Goal: Task Accomplishment & Management: Manage account settings

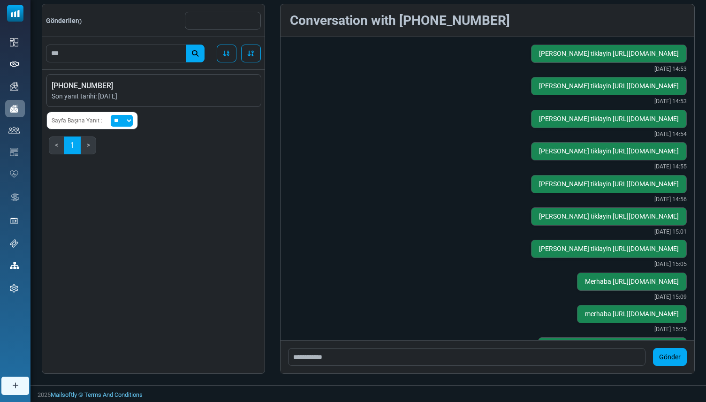
scroll to position [619, 0]
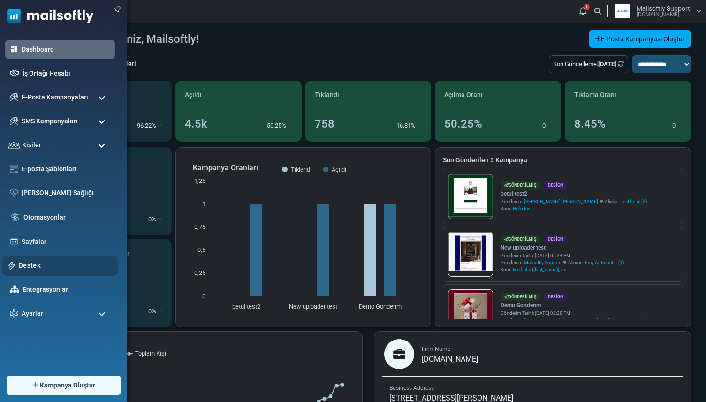
click at [44, 266] on link "Destek" at bounding box center [66, 265] width 94 height 10
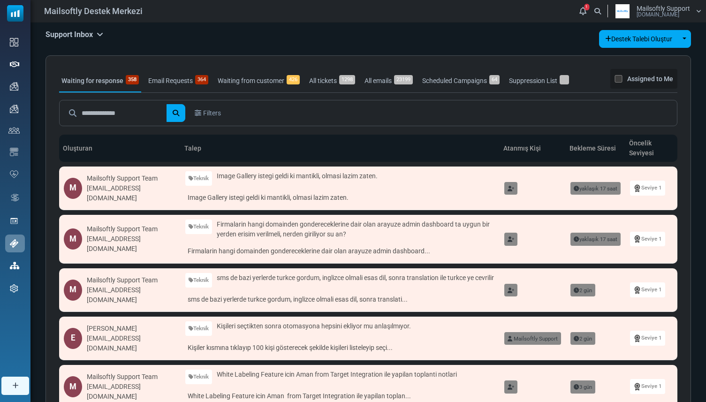
click at [93, 35] on h5 "Support Inbox" at bounding box center [75, 34] width 58 height 9
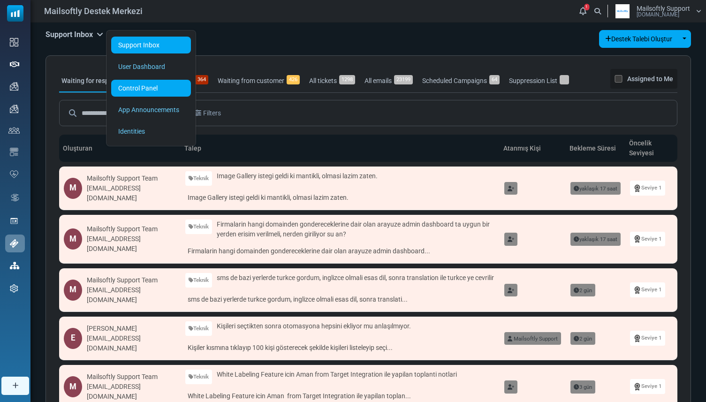
click at [126, 85] on link "Control Panel" at bounding box center [151, 88] width 80 height 17
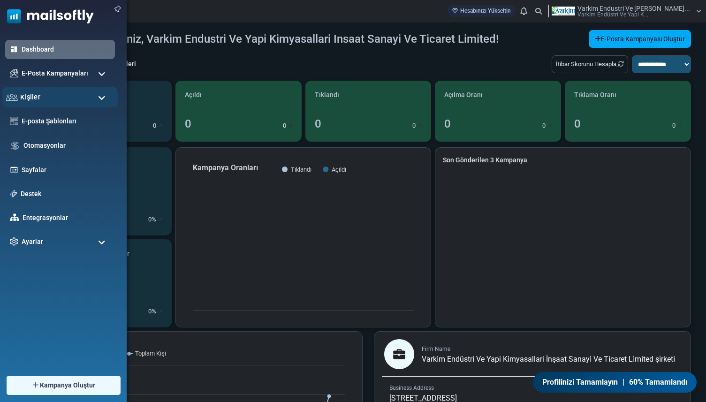
click at [40, 96] on div "Kişiler" at bounding box center [59, 97] width 115 height 20
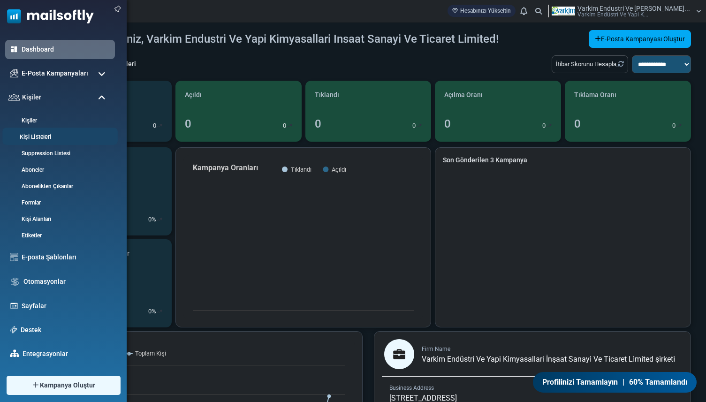
click at [41, 133] on link "Kişi Listeleri" at bounding box center [58, 137] width 113 height 9
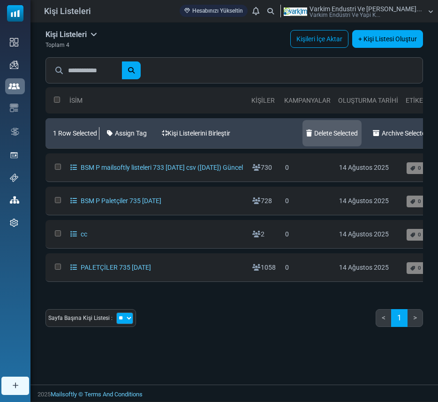
click at [343, 136] on link "Delete Selected" at bounding box center [332, 133] width 59 height 26
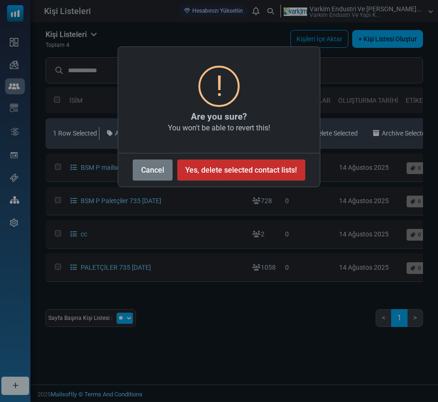
click at [278, 168] on button "Yes, delete selected contact lists!" at bounding box center [241, 169] width 128 height 21
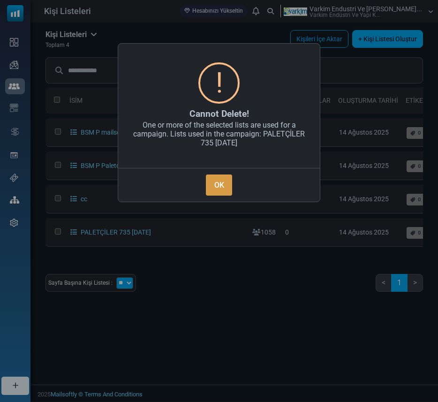
click at [226, 182] on button "OK" at bounding box center [219, 185] width 26 height 21
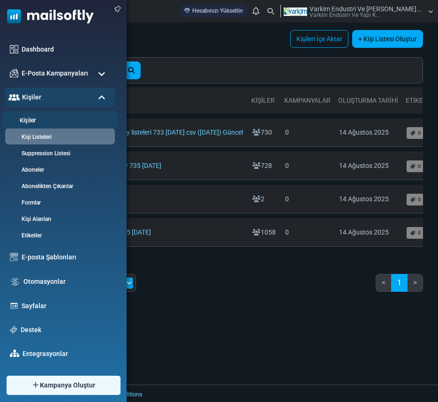
click at [36, 119] on link "Kişiler" at bounding box center [58, 120] width 113 height 9
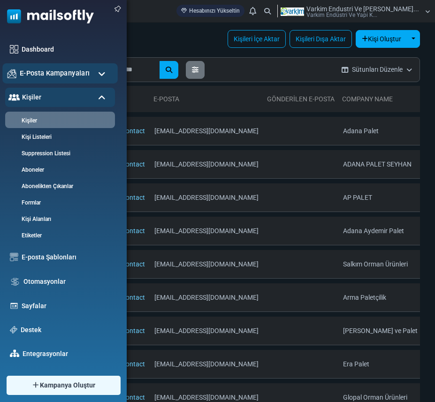
click at [61, 70] on span "E-Posta Kampanyaları" at bounding box center [55, 73] width 70 height 10
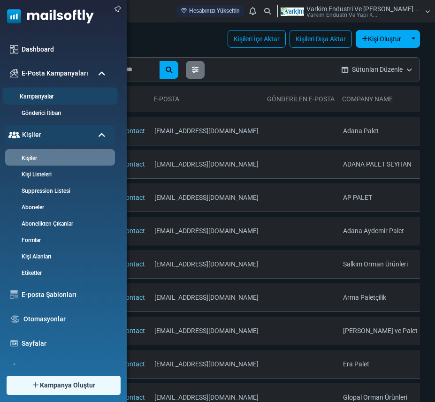
click at [55, 97] on link "Kampanyalar" at bounding box center [58, 96] width 113 height 9
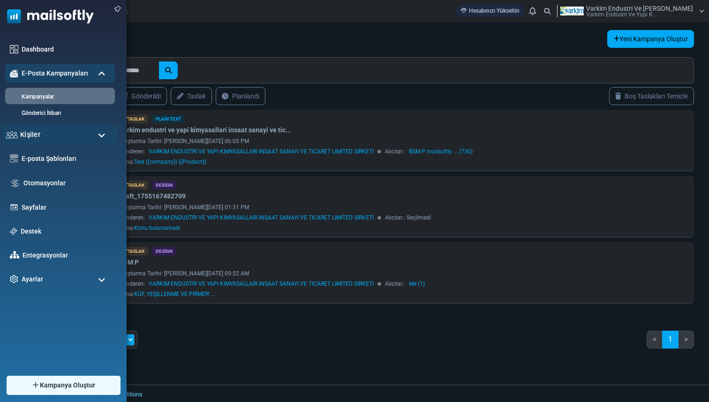
click at [40, 127] on div "Kişiler" at bounding box center [59, 135] width 115 height 20
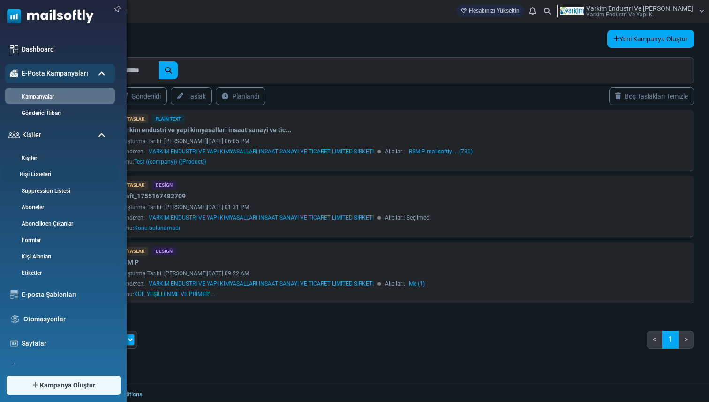
click at [47, 175] on link "Kişi Listeleri" at bounding box center [58, 174] width 113 height 9
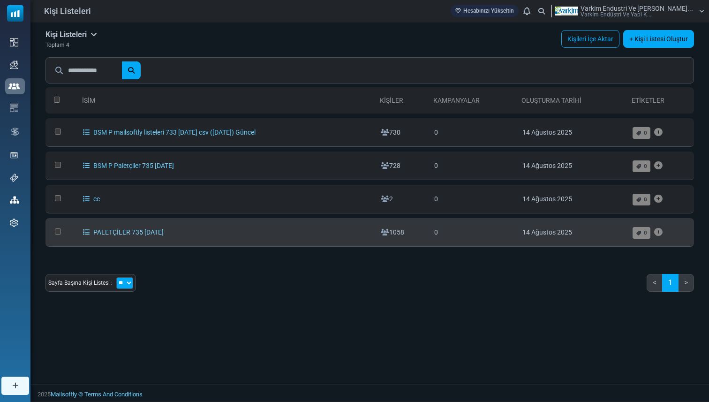
click at [120, 231] on link "PALETÇİLER 735 14/08/2025" at bounding box center [123, 232] width 81 height 8
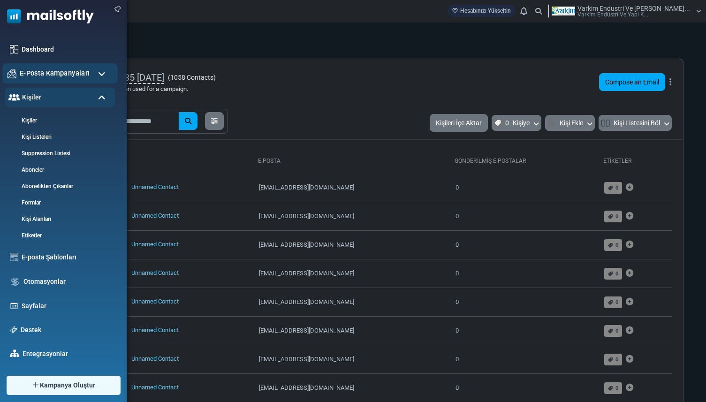
click at [55, 75] on span "E-Posta Kampanyaları" at bounding box center [55, 73] width 70 height 10
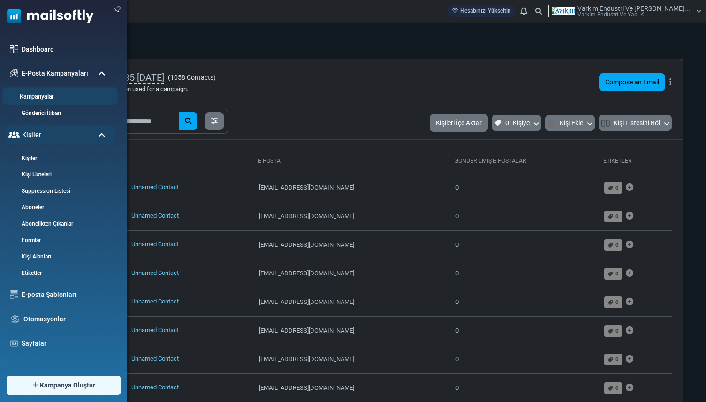
click at [50, 100] on link "Kampanyalar" at bounding box center [58, 96] width 113 height 9
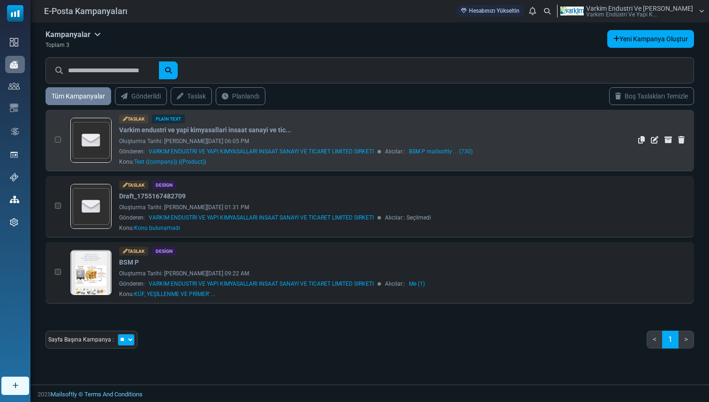
click at [105, 136] on img at bounding box center [91, 140] width 40 height 44
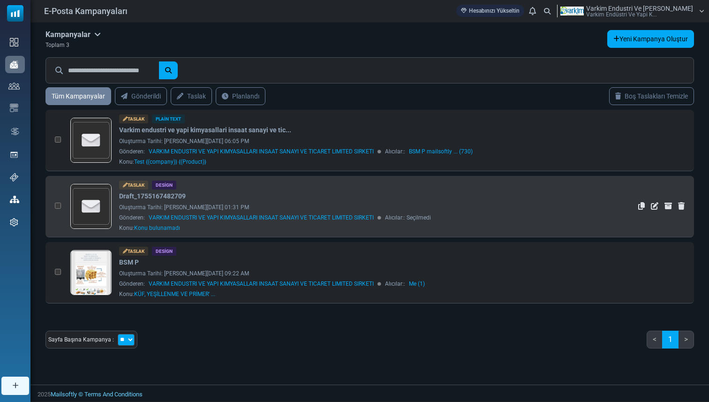
click at [102, 194] on img at bounding box center [91, 206] width 40 height 44
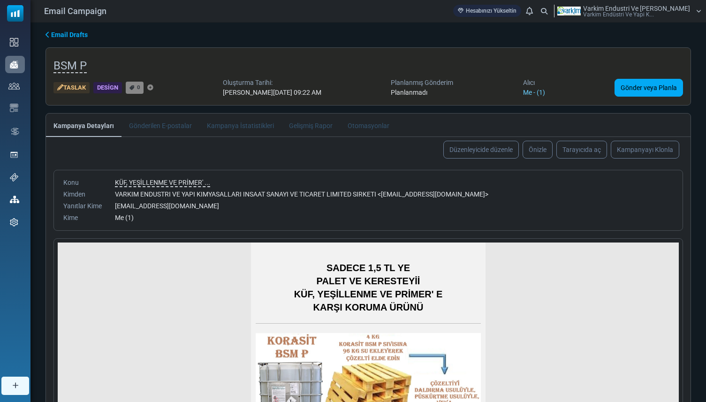
click at [68, 38] on span "Email Drafts" at bounding box center [69, 35] width 37 height 8
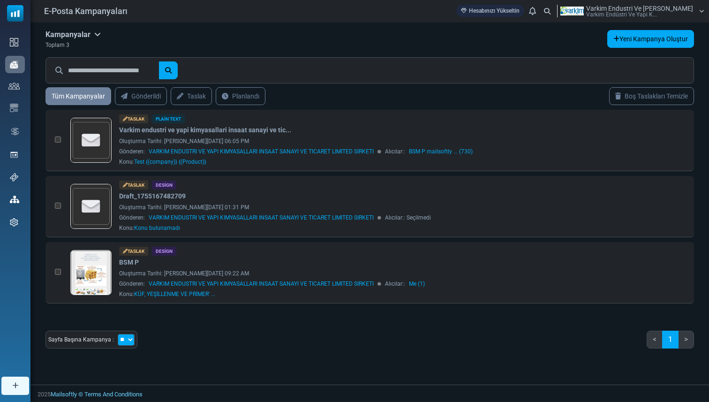
click at [99, 36] on icon at bounding box center [97, 34] width 7 height 8
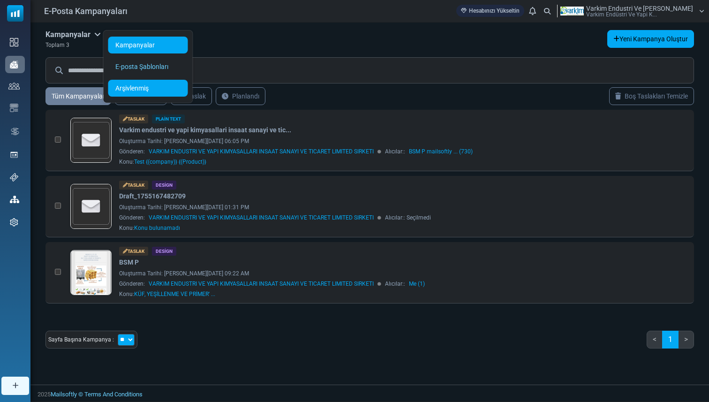
click at [124, 88] on link "Arşivlenmiş" at bounding box center [148, 88] width 80 height 17
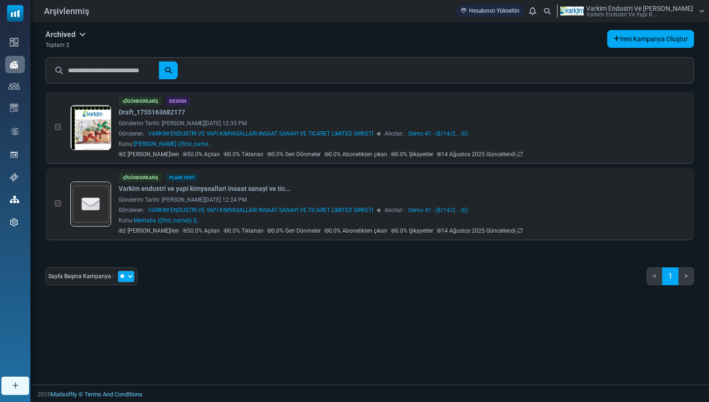
click at [246, 43] on div "Archived Kampanyalar E-posta Şablonları Arşivlenmiş Toplam 2 Yeni Kampanya Oluş…" at bounding box center [370, 40] width 649 height 20
click at [79, 34] on h5 "Archived" at bounding box center [66, 34] width 40 height 9
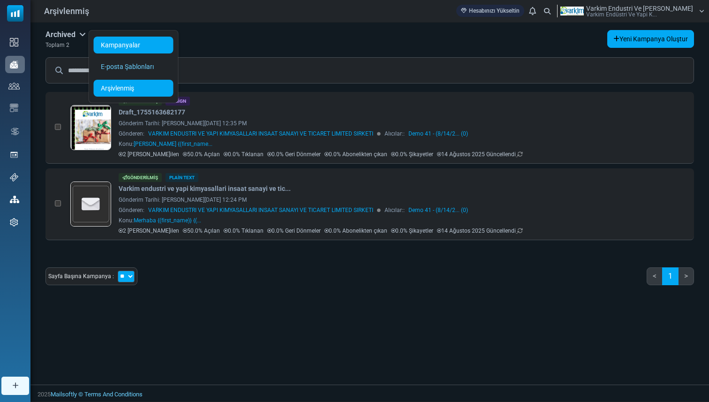
click at [132, 50] on link "Kampanyalar" at bounding box center [134, 45] width 80 height 17
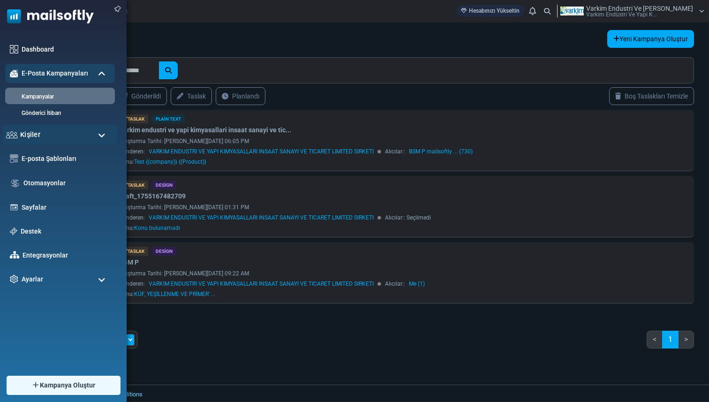
click at [48, 132] on div "Kişiler" at bounding box center [59, 135] width 115 height 20
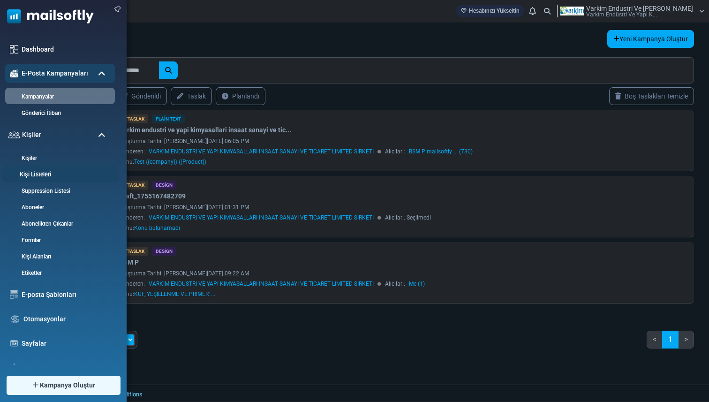
click at [46, 177] on link "Kişi Listeleri" at bounding box center [58, 174] width 113 height 9
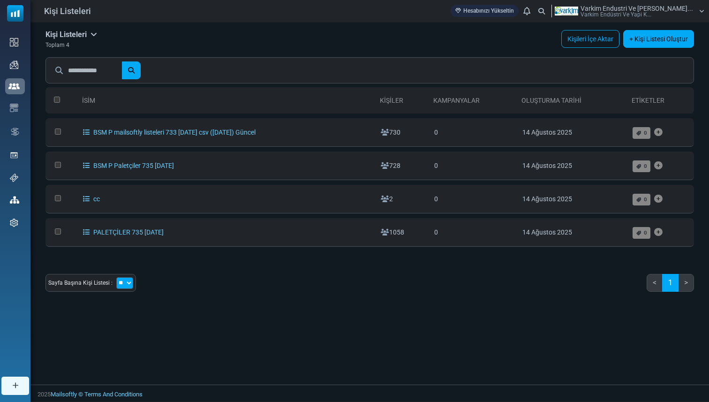
click at [91, 36] on h5 "Kişi Listeleri" at bounding box center [72, 34] width 52 height 9
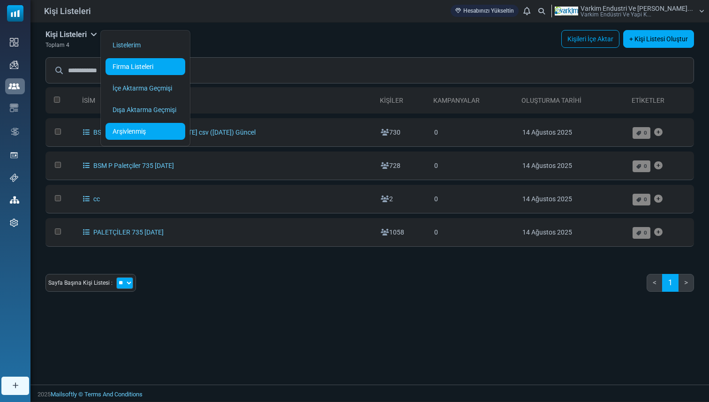
click at [127, 139] on link "Arşivlenmiş" at bounding box center [146, 131] width 80 height 17
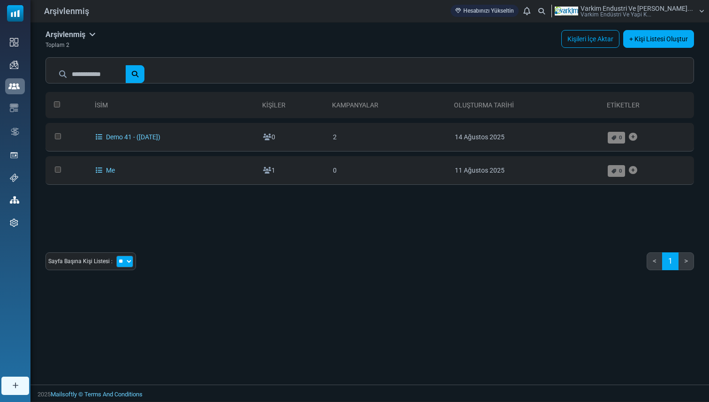
click at [88, 35] on h5 "Arşivlenmiş" at bounding box center [71, 34] width 50 height 9
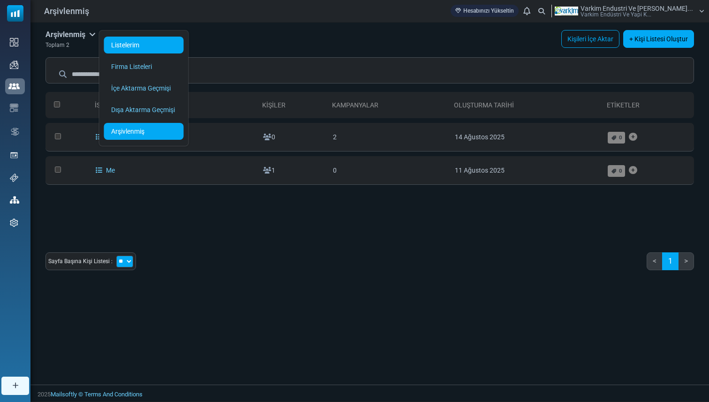
click at [127, 48] on link "Listelerim" at bounding box center [144, 45] width 80 height 17
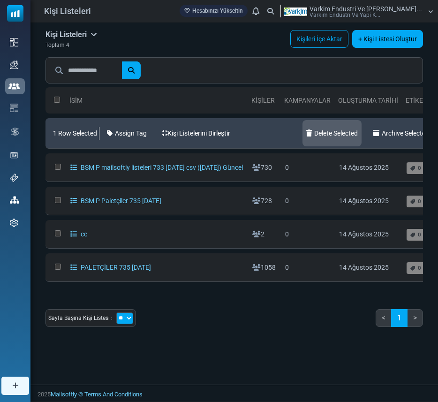
click at [357, 133] on link "Delete Selected" at bounding box center [332, 133] width 59 height 26
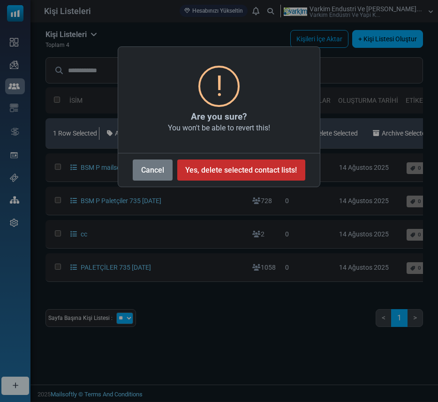
click at [286, 167] on button "Yes, delete selected contact lists!" at bounding box center [241, 169] width 128 height 21
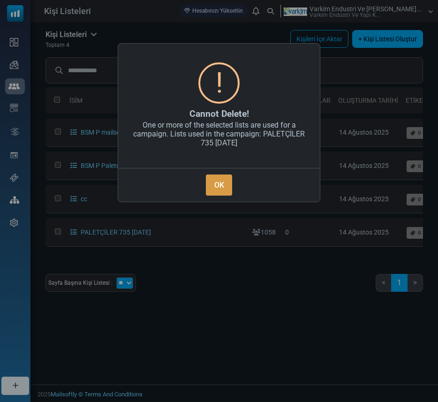
click at [225, 184] on button "OK" at bounding box center [219, 185] width 26 height 21
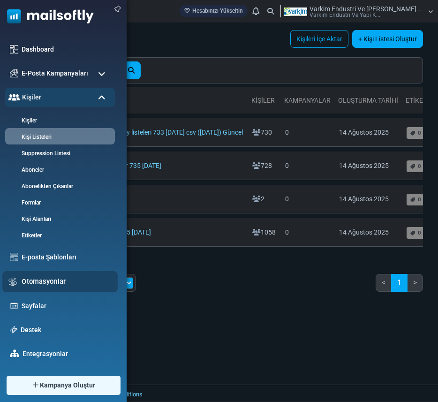
click at [44, 286] on link "Otomasyonlar" at bounding box center [67, 281] width 91 height 10
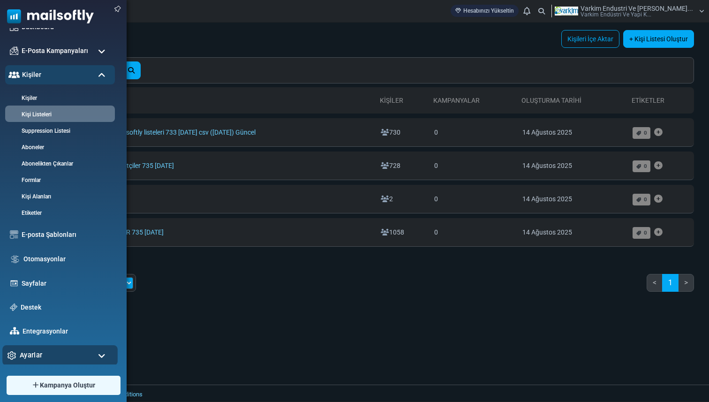
click at [50, 356] on div "Ayarlar" at bounding box center [59, 355] width 115 height 20
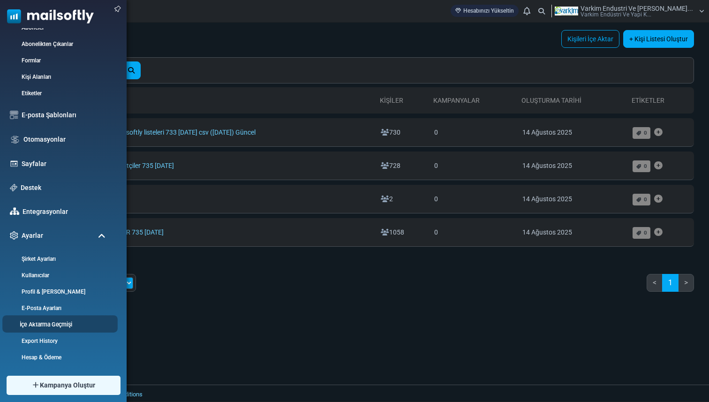
click at [73, 326] on link "İçe Aktarma Geçmişi" at bounding box center [58, 324] width 113 height 9
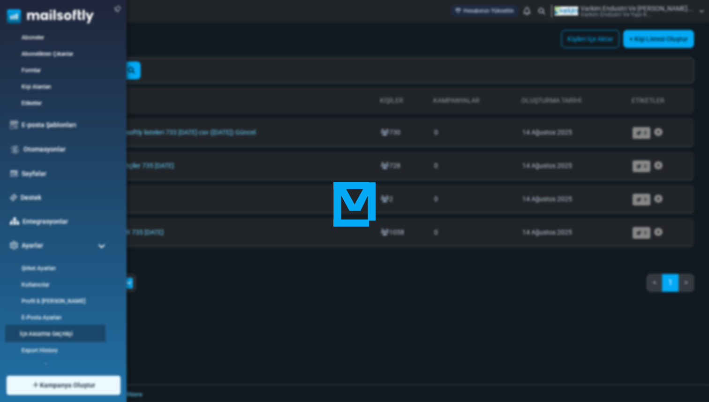
scroll to position [0, 0]
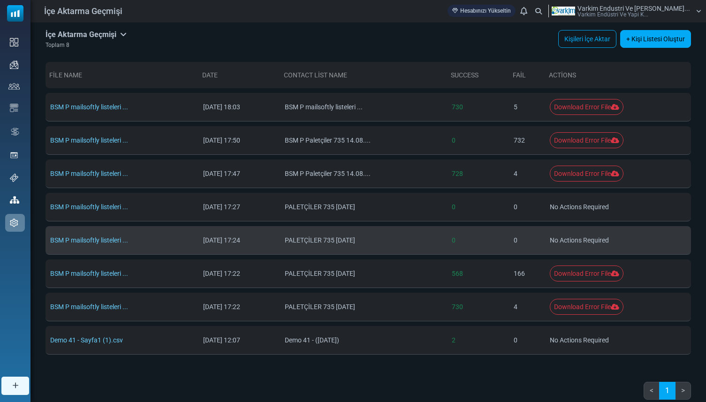
scroll to position [18, 0]
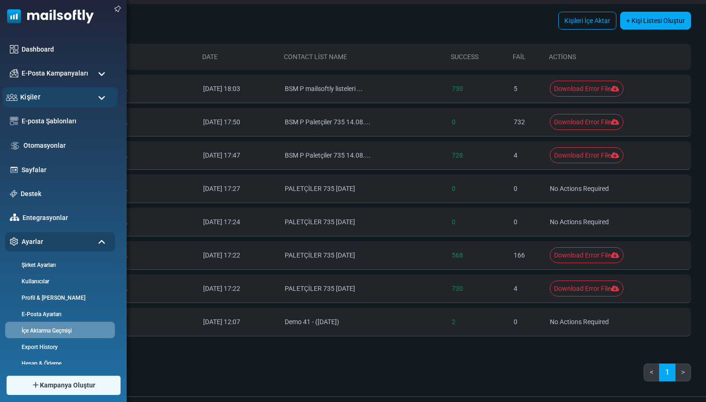
click at [47, 101] on div "Kişiler" at bounding box center [59, 97] width 115 height 20
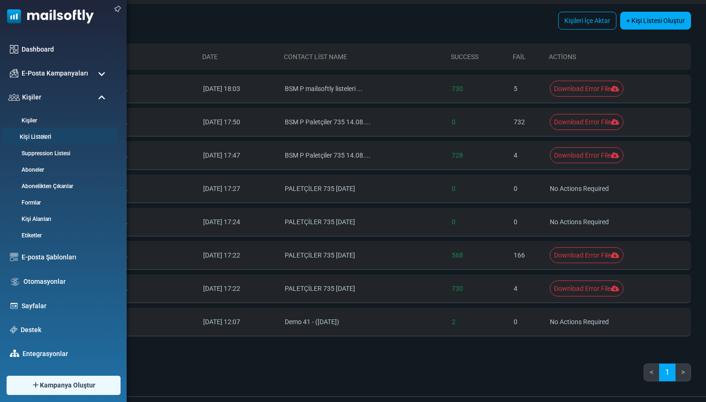
click at [47, 137] on link "Kişi Listeleri" at bounding box center [58, 137] width 113 height 9
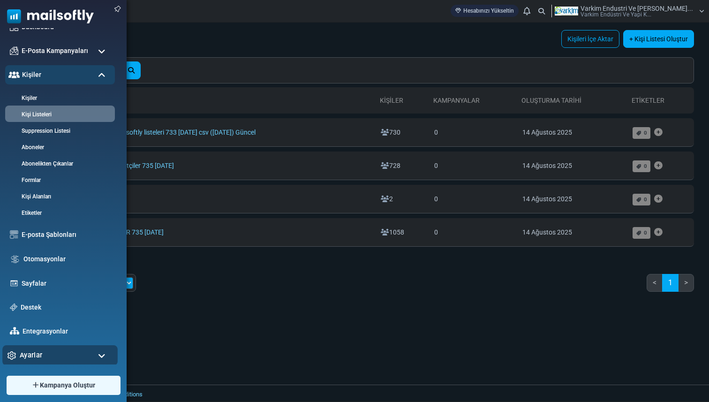
click at [54, 356] on div "Ayarlar" at bounding box center [59, 355] width 115 height 20
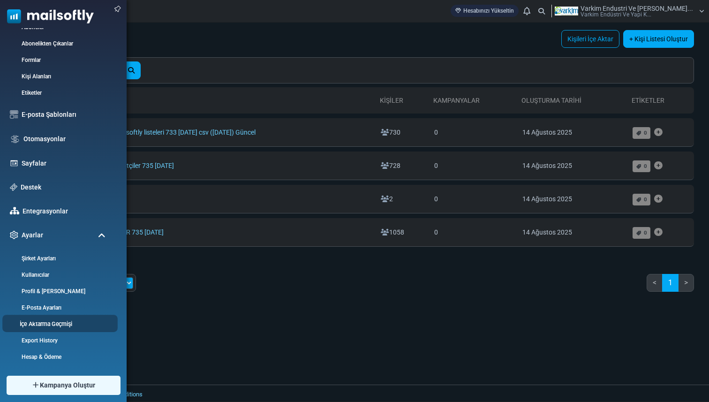
scroll to position [143, 0]
click at [61, 323] on link "İçe Aktarma Geçmişi" at bounding box center [58, 323] width 113 height 9
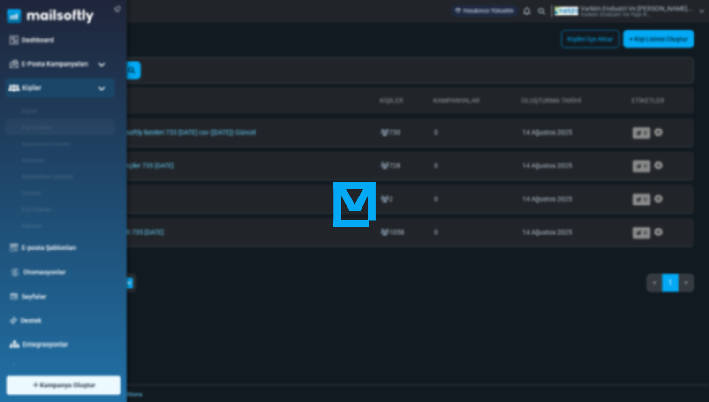
scroll to position [0, 0]
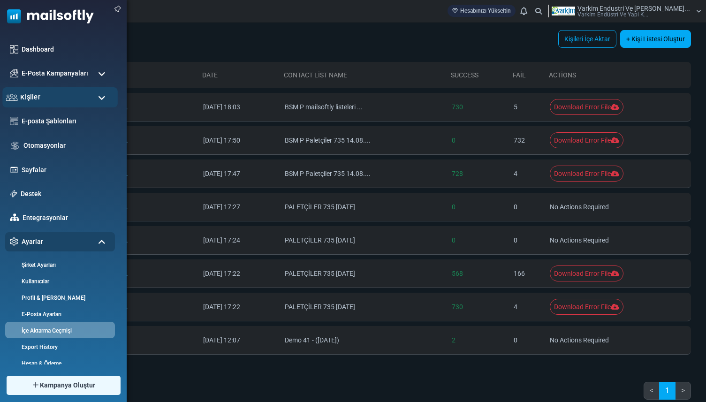
click at [45, 97] on div "Kişiler" at bounding box center [59, 97] width 115 height 20
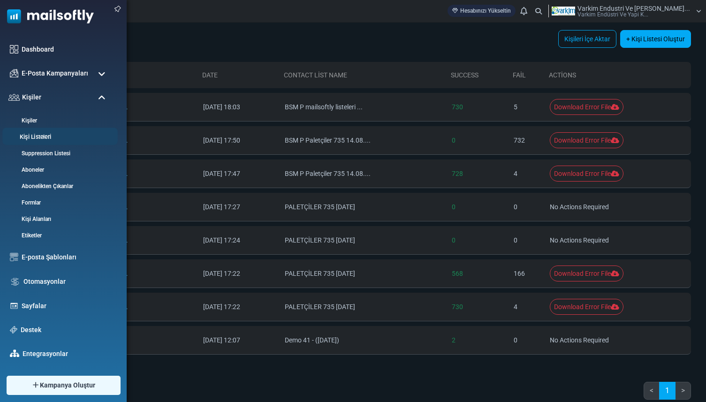
click at [39, 139] on link "Kişi Listeleri" at bounding box center [58, 137] width 113 height 9
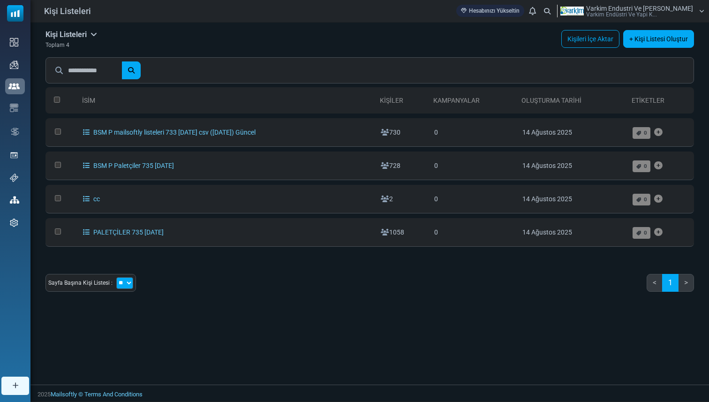
click at [478, 325] on div "Kişi Listeleri Listelerim Firma Listeleri İçe Aktarma Geçmişi Dışa Aktarma Geçm…" at bounding box center [369, 204] width 679 height 362
